Goal: Information Seeking & Learning: Find contact information

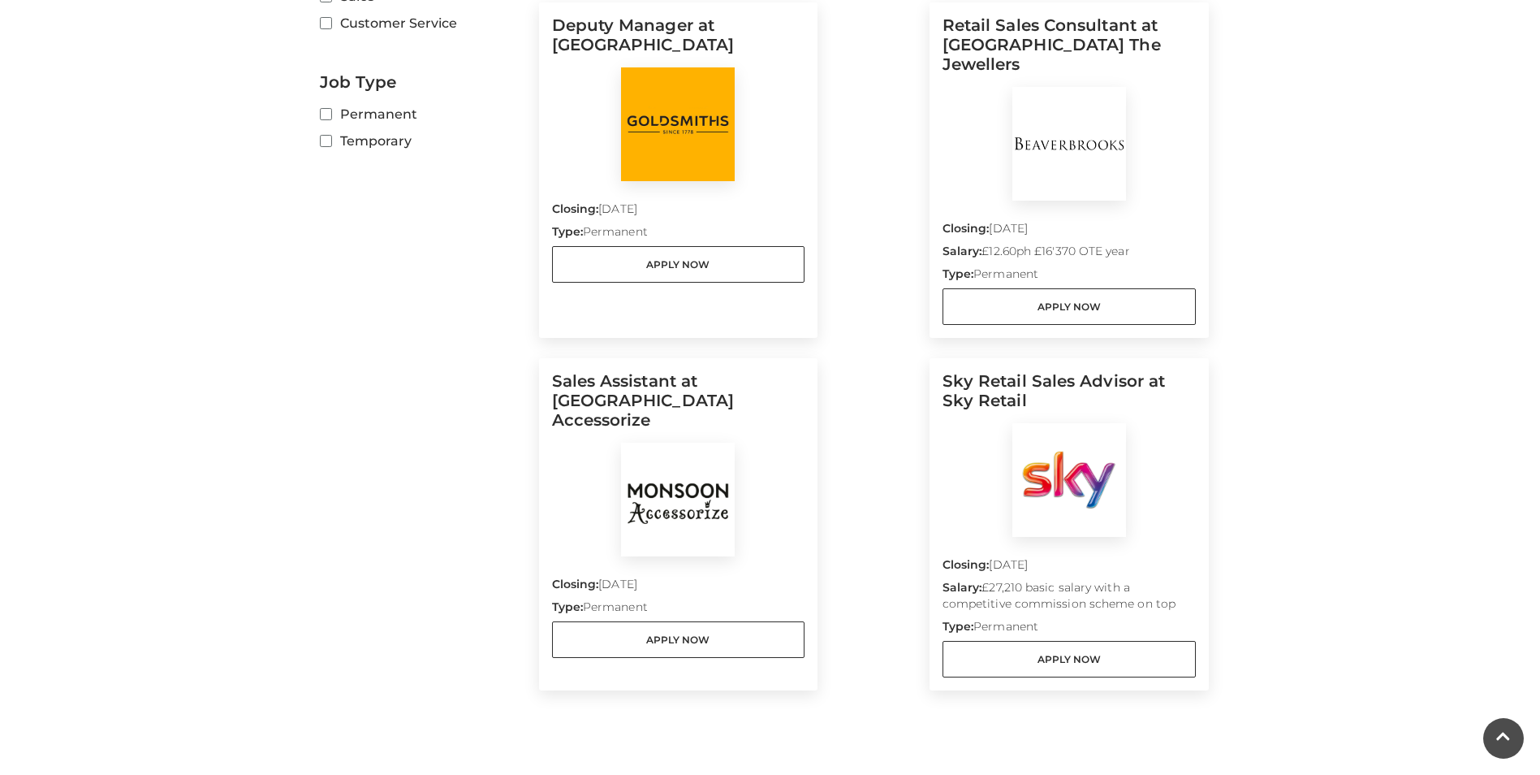
scroll to position [650, 0]
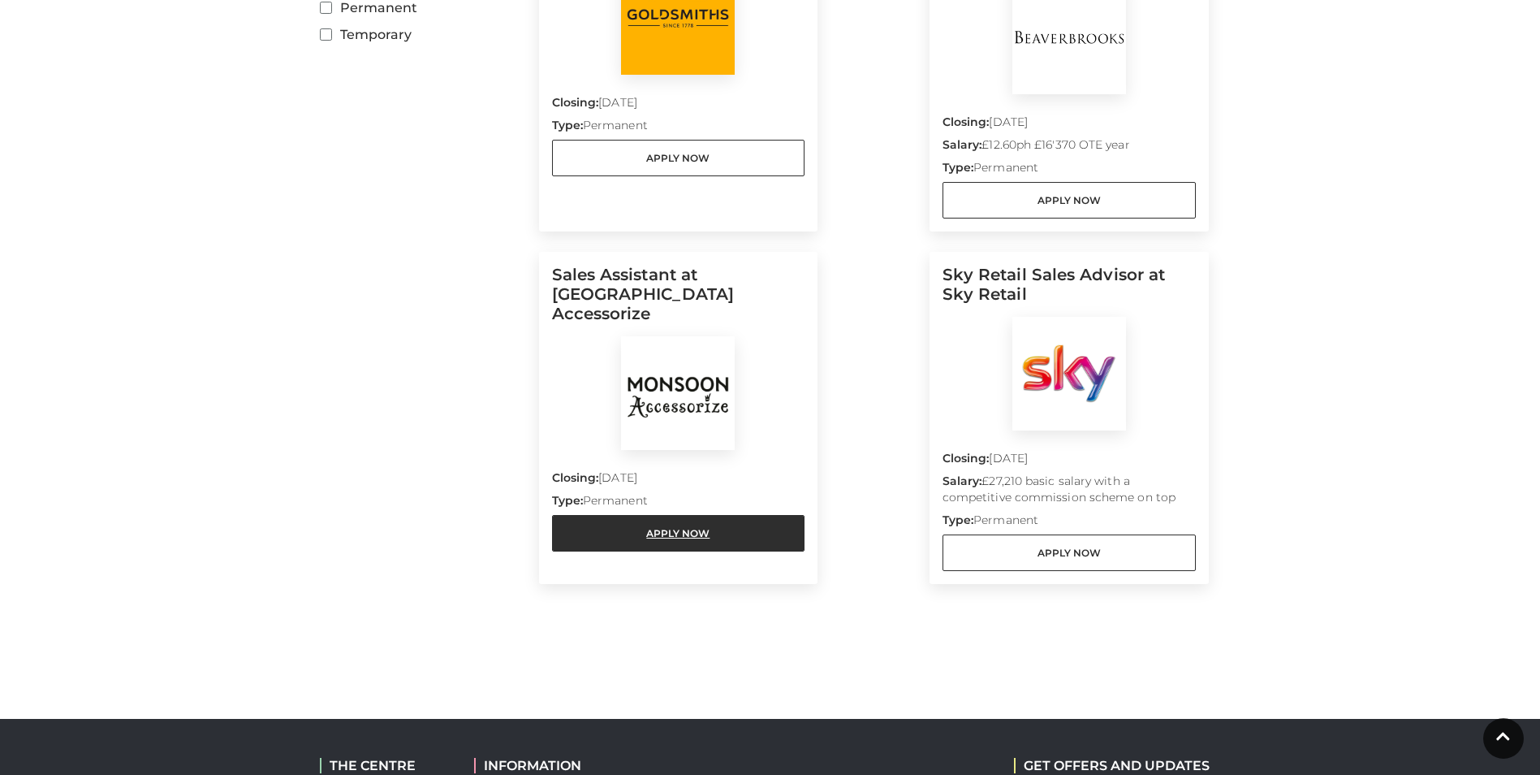
click at [676, 515] on link "Apply Now" at bounding box center [678, 533] width 253 height 37
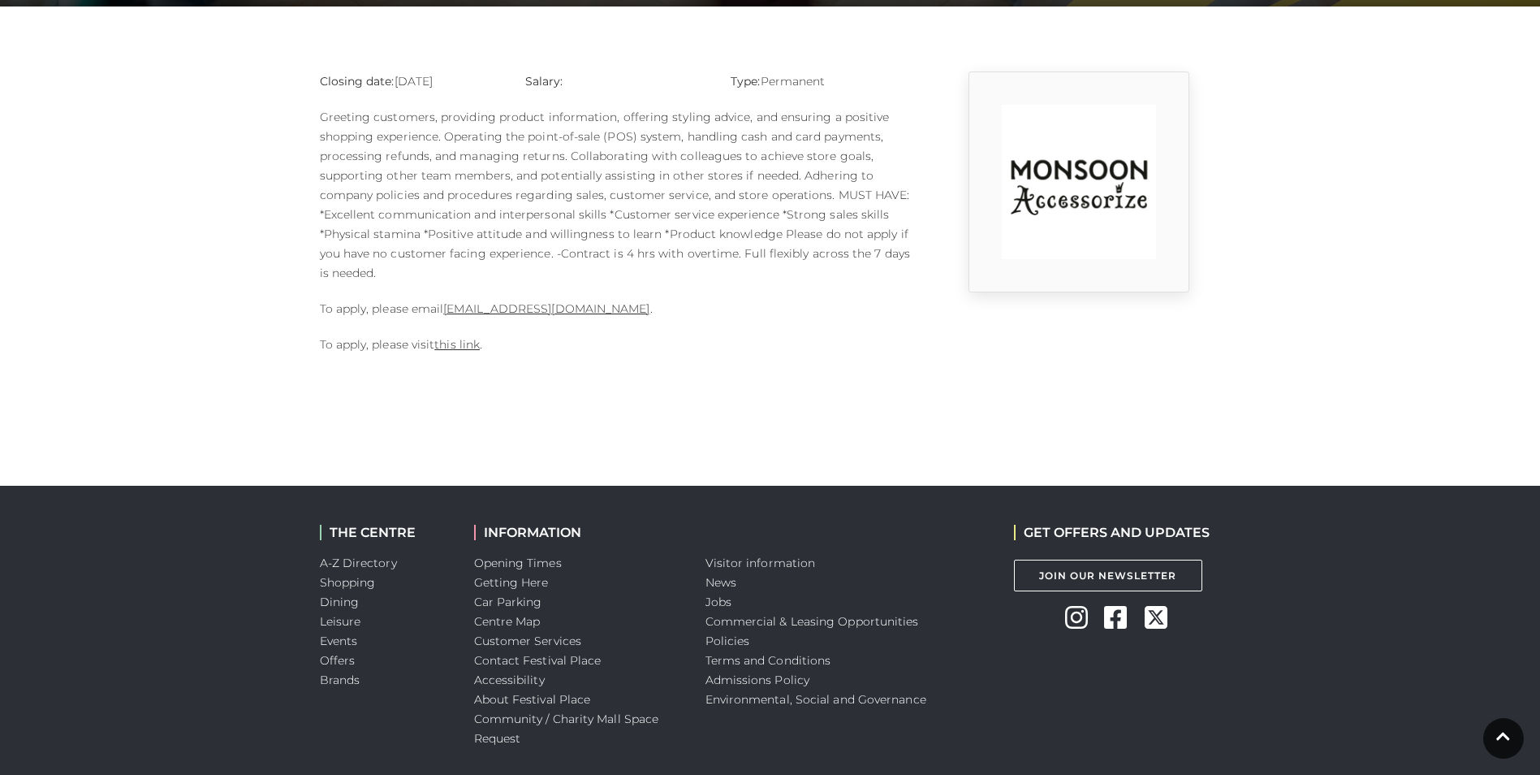
scroll to position [406, 0]
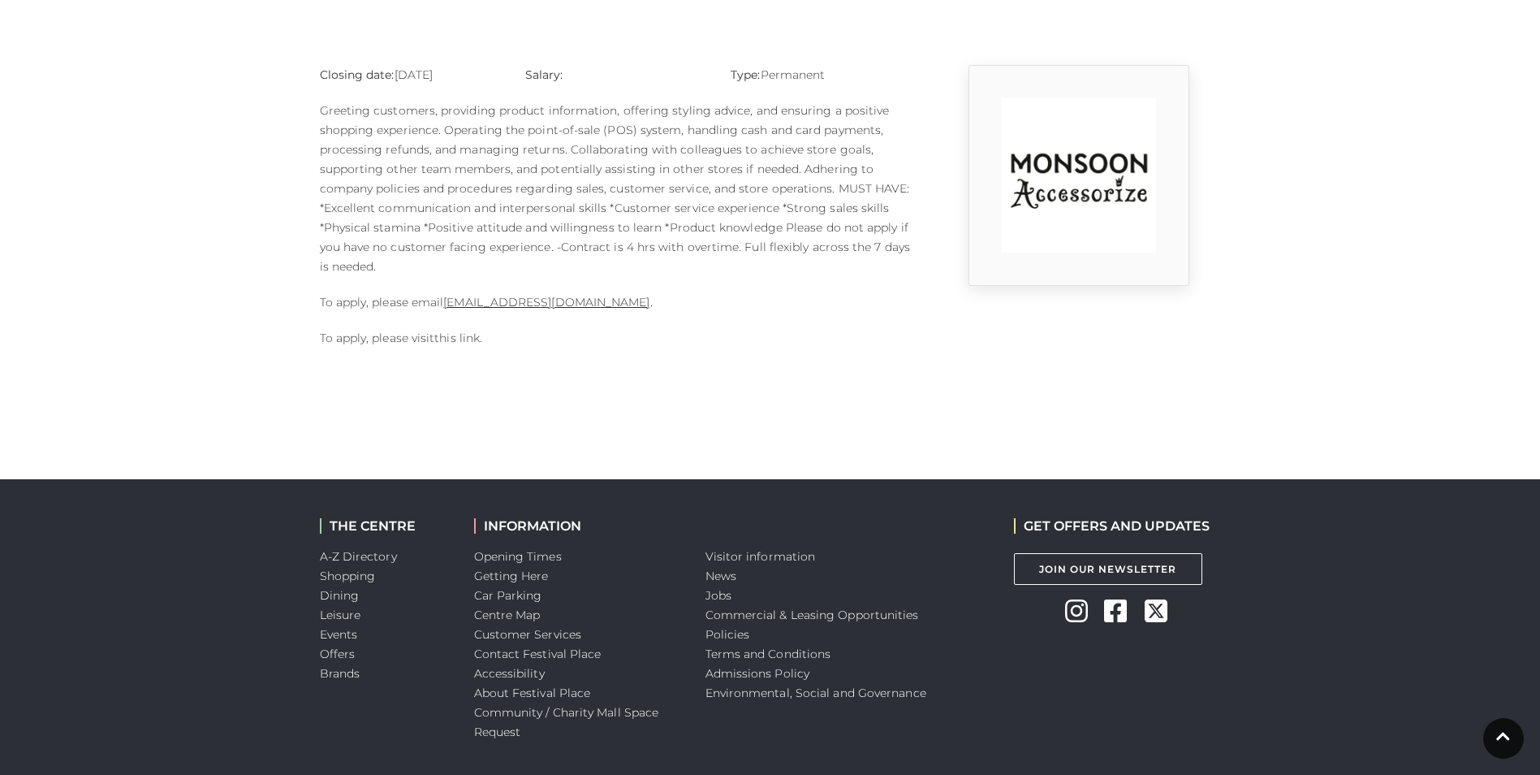
click at [453, 338] on link "this link" at bounding box center [456, 337] width 45 height 15
click at [472, 336] on link "this link" at bounding box center [456, 337] width 45 height 15
click at [562, 299] on link "1124m@monsoonmail.rms-metro.com" at bounding box center [546, 302] width 206 height 15
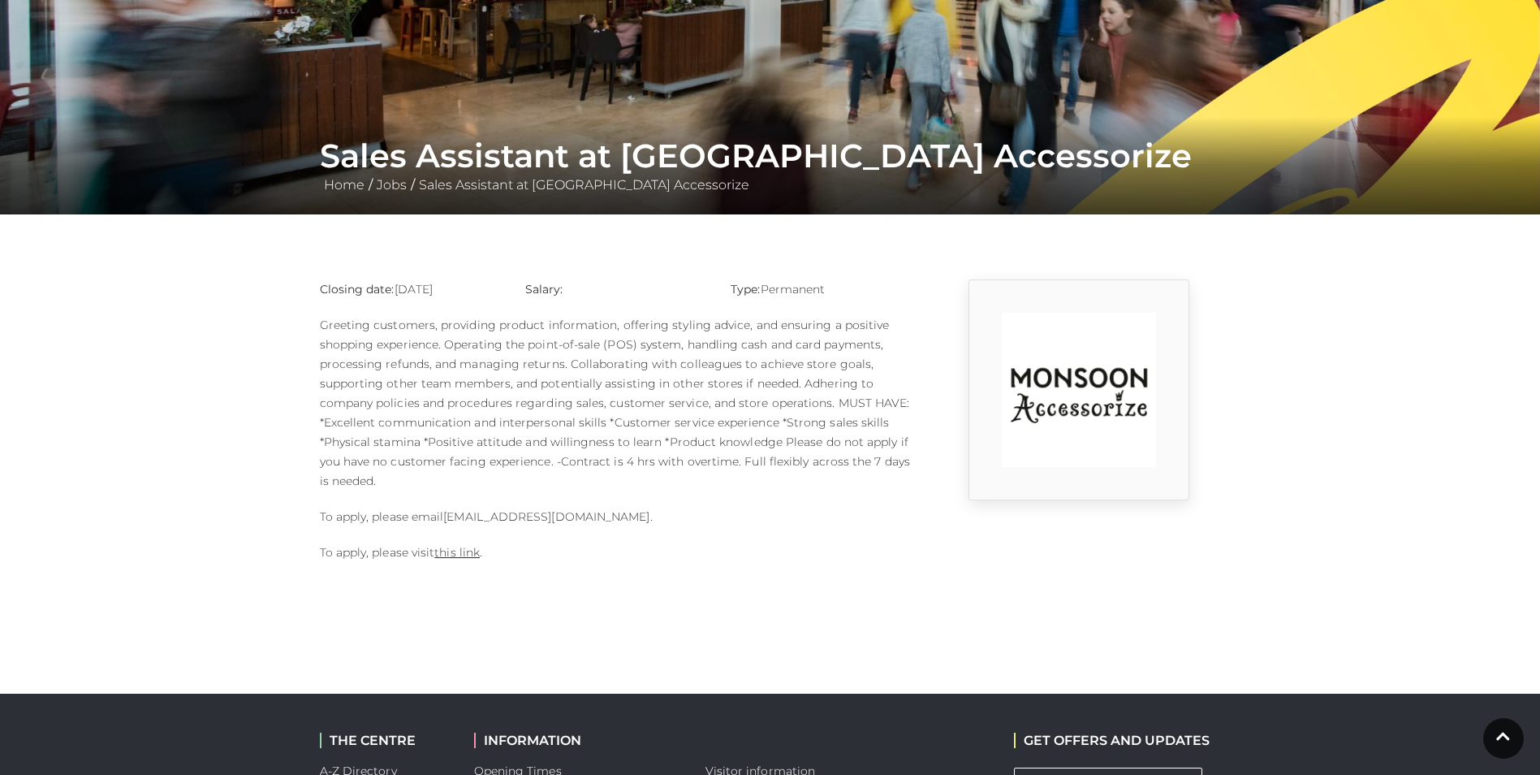
scroll to position [0, 0]
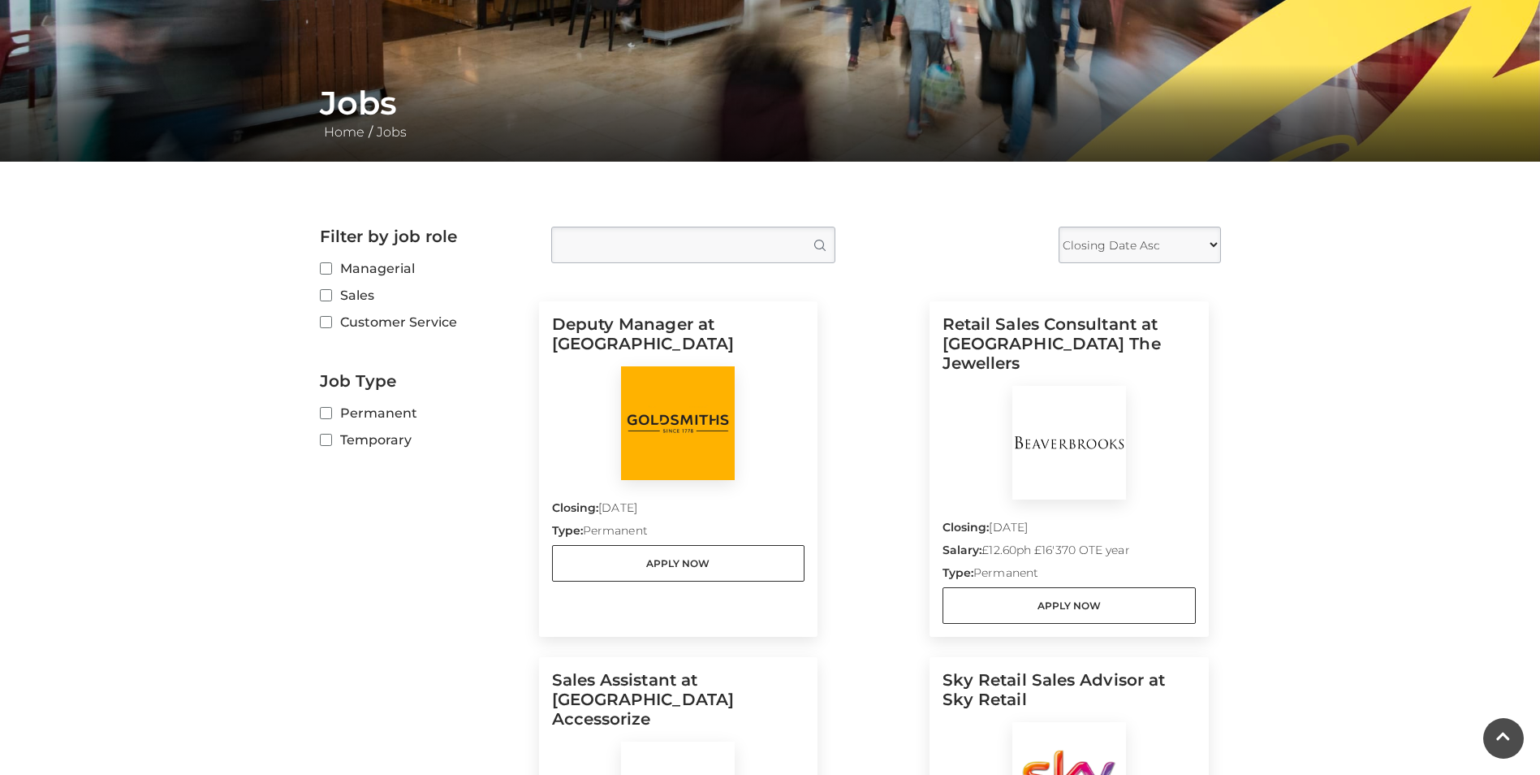
scroll to position [244, 0]
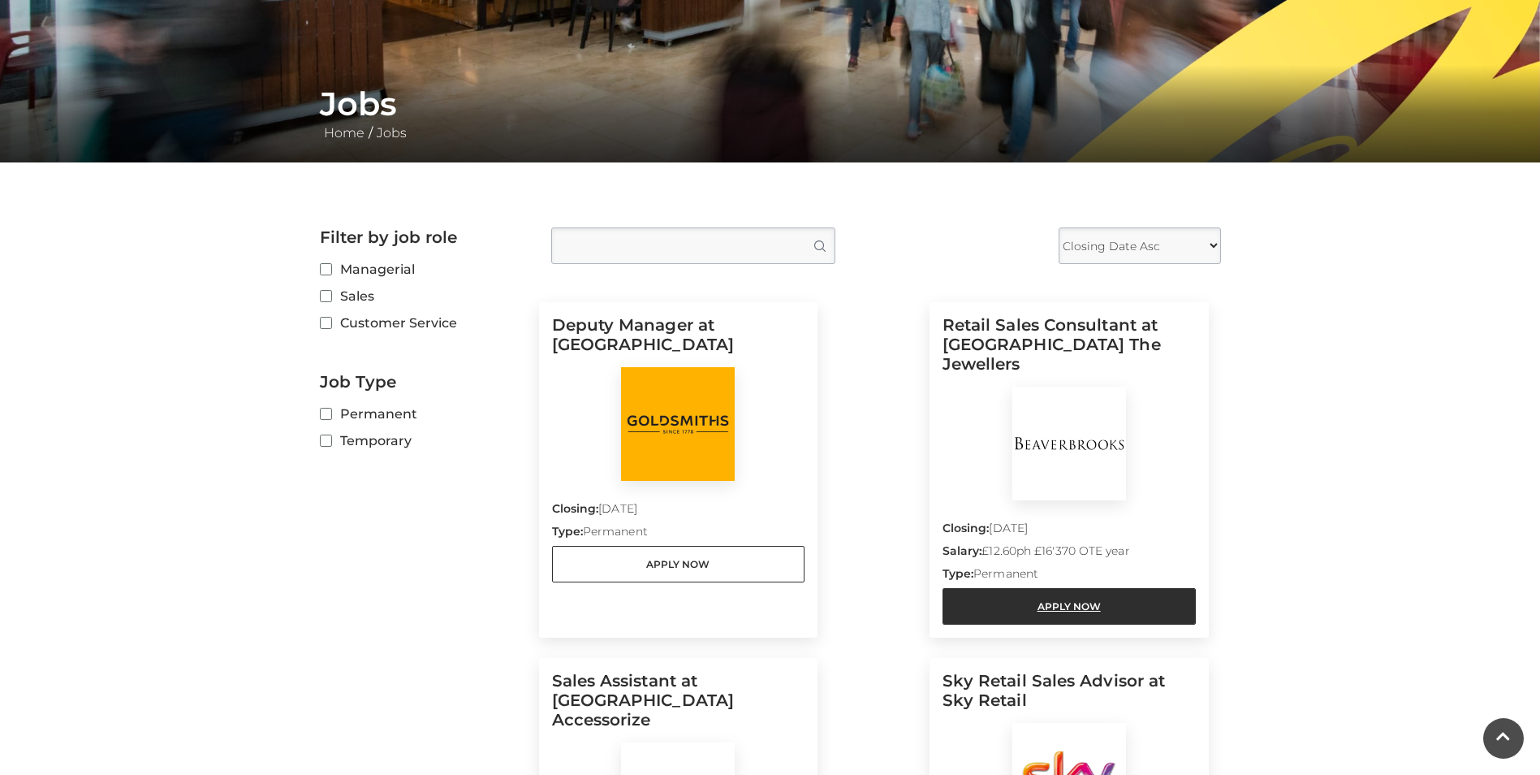
click at [1088, 588] on link "Apply Now" at bounding box center [1069, 606] width 253 height 37
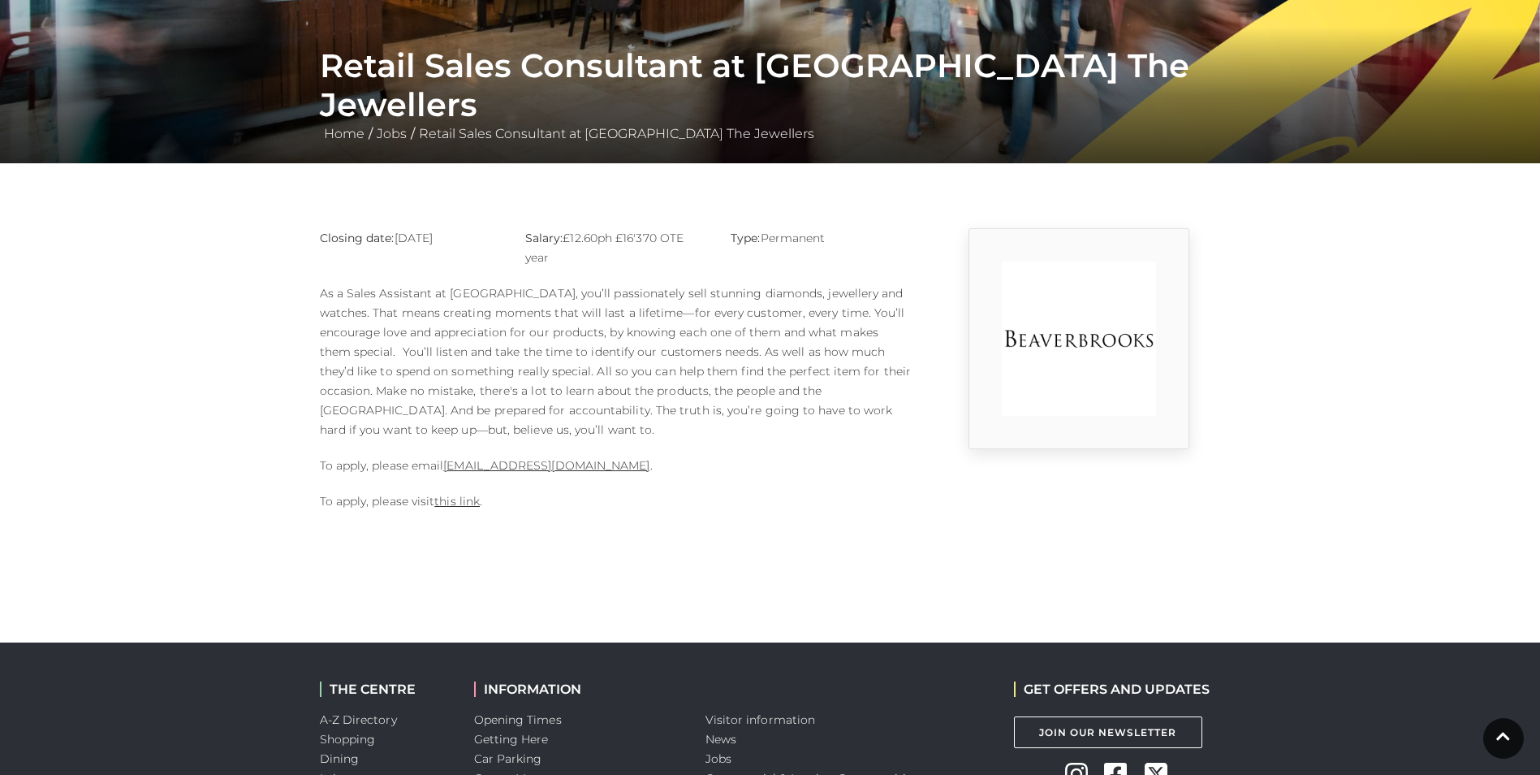
scroll to position [244, 0]
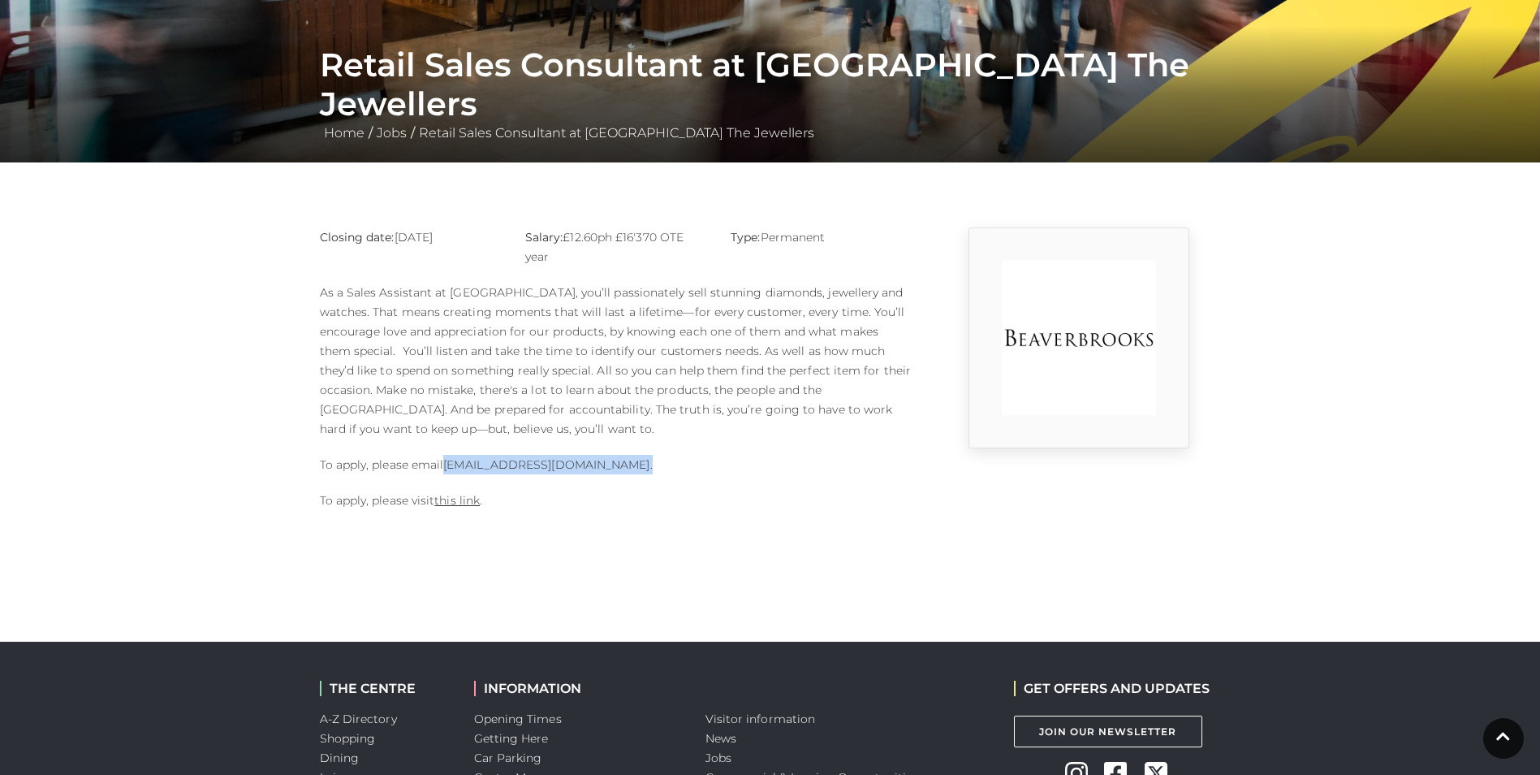
drag, startPoint x: 681, startPoint y: 469, endPoint x: 449, endPoint y: 469, distance: 232.2
click at [449, 469] on p "To apply, please email [EMAIL_ADDRESS][DOMAIN_NAME] ." at bounding box center [616, 464] width 593 height 19
drag, startPoint x: 449, startPoint y: 469, endPoint x: 482, endPoint y: 464, distance: 32.7
copy p "[EMAIL_ADDRESS][DOMAIN_NAME] ."
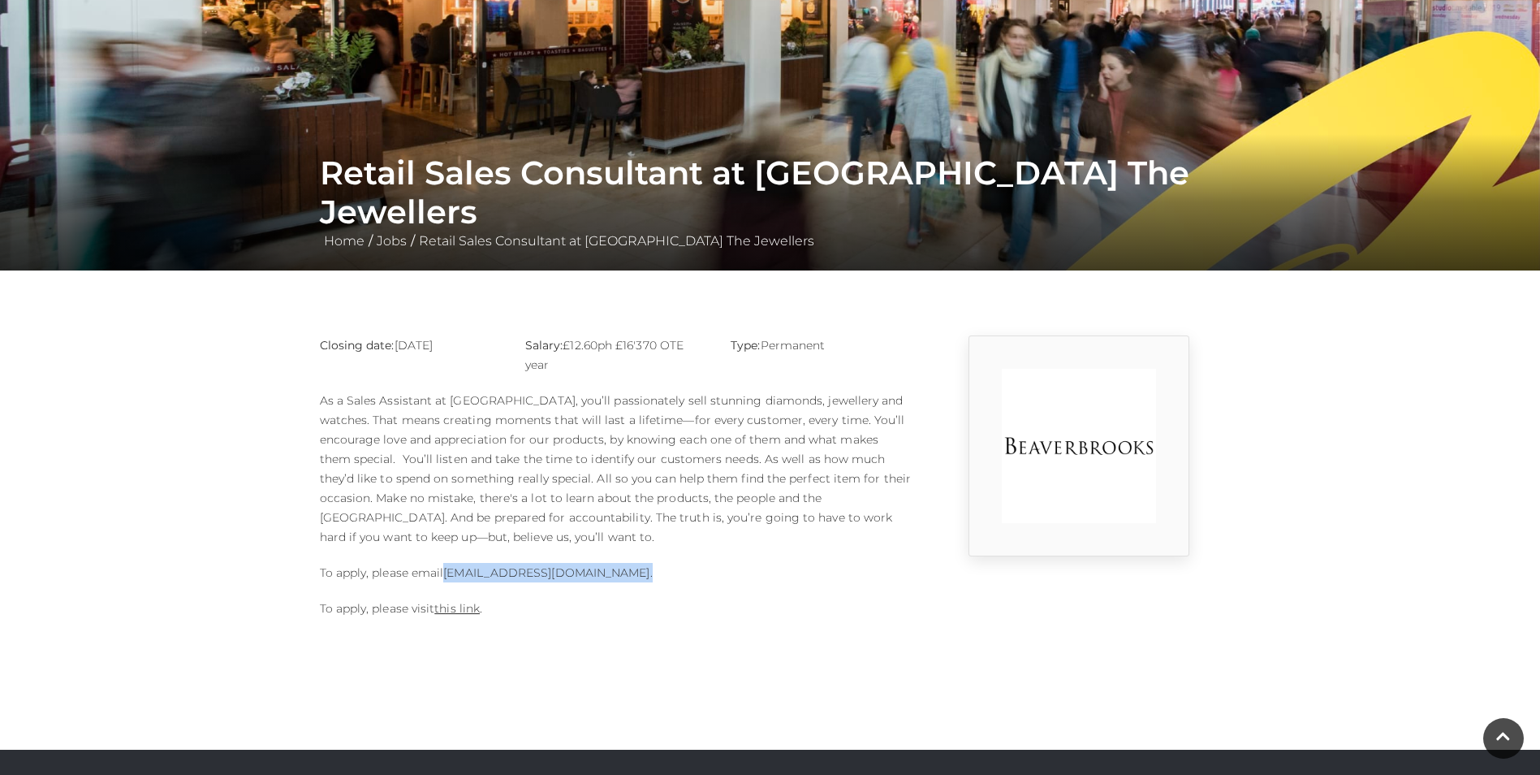
scroll to position [0, 0]
